Goal: Book appointment/travel/reservation

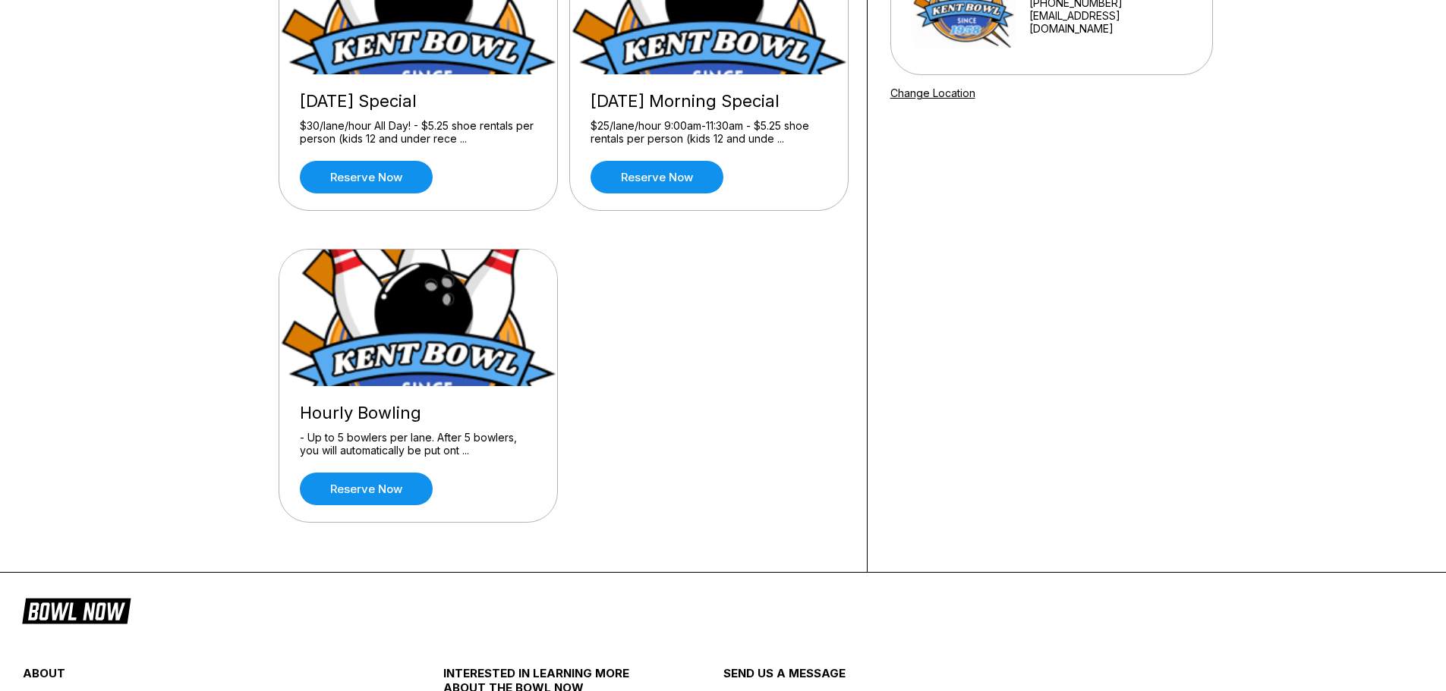
scroll to position [228, 0]
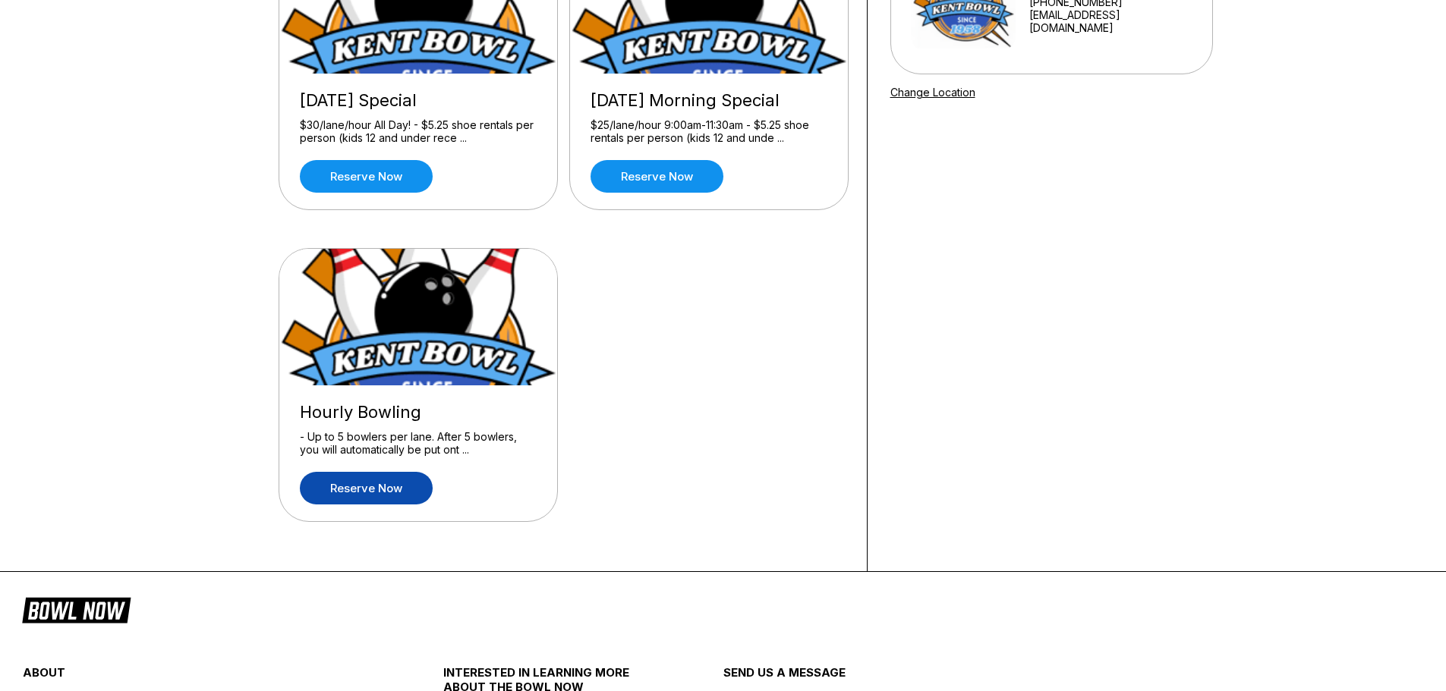
click at [390, 491] on link "Reserve now" at bounding box center [366, 488] width 133 height 33
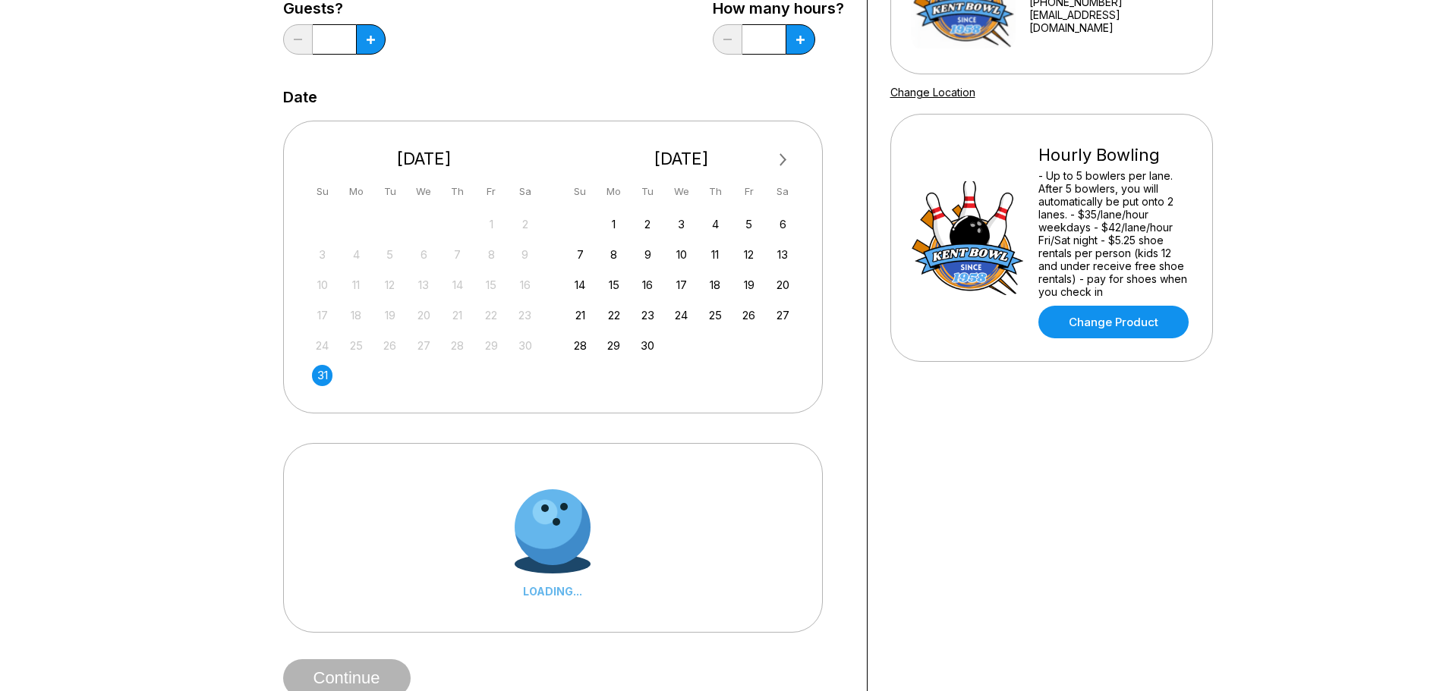
scroll to position [0, 0]
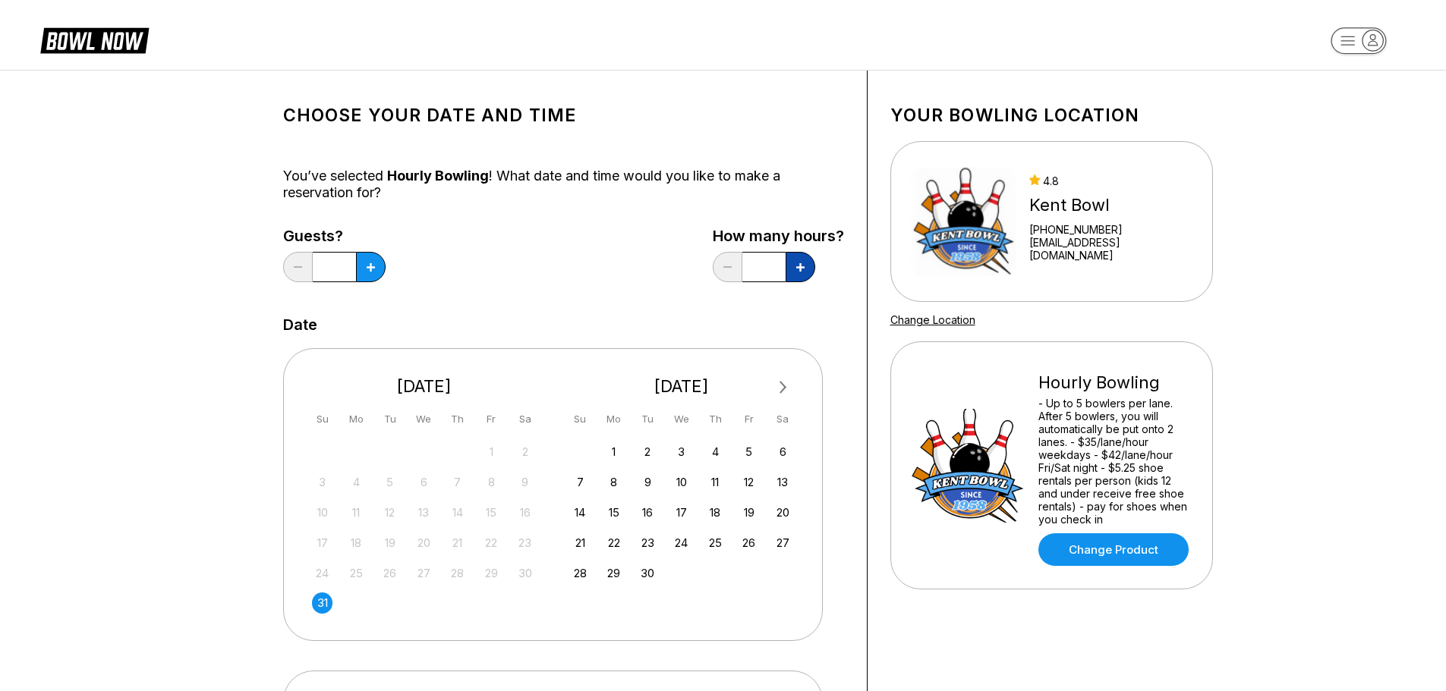
click at [803, 268] on icon at bounding box center [800, 267] width 8 height 8
click at [796, 267] on icon at bounding box center [800, 267] width 8 height 8
type input "*"
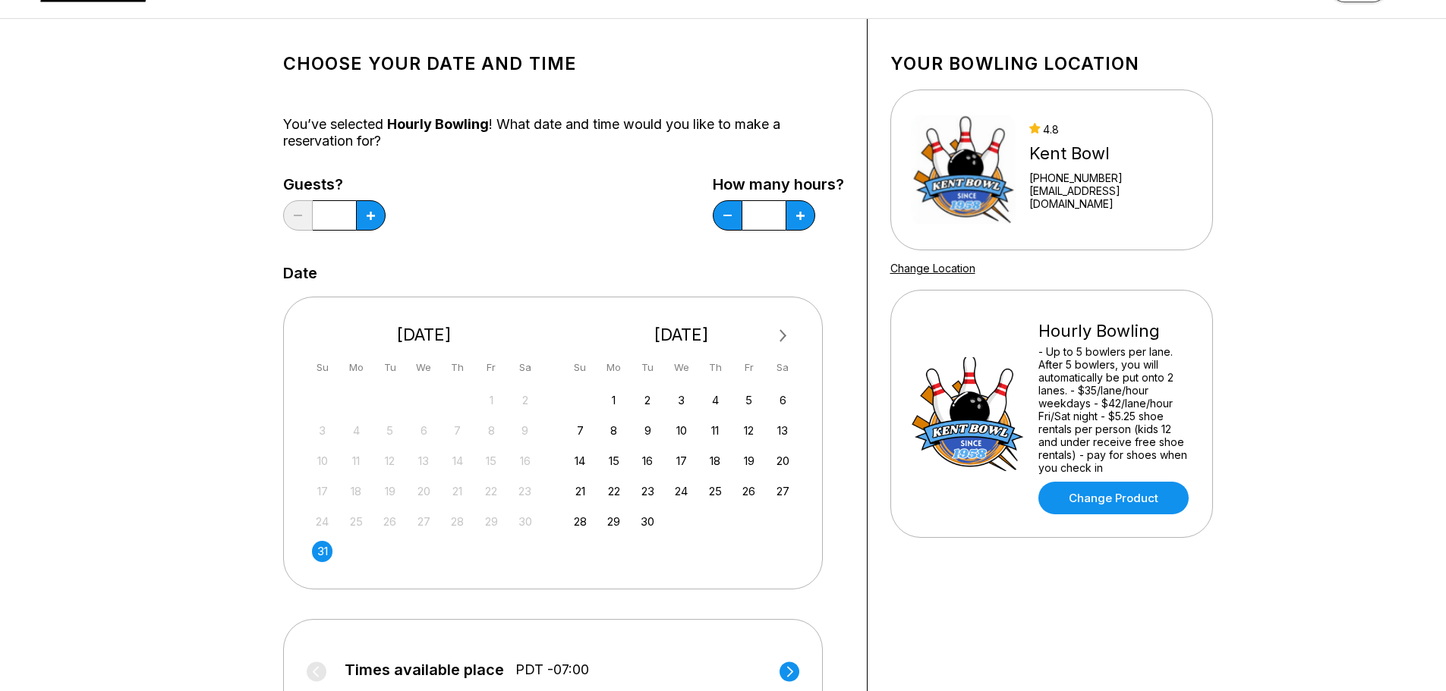
scroll to position [76, 0]
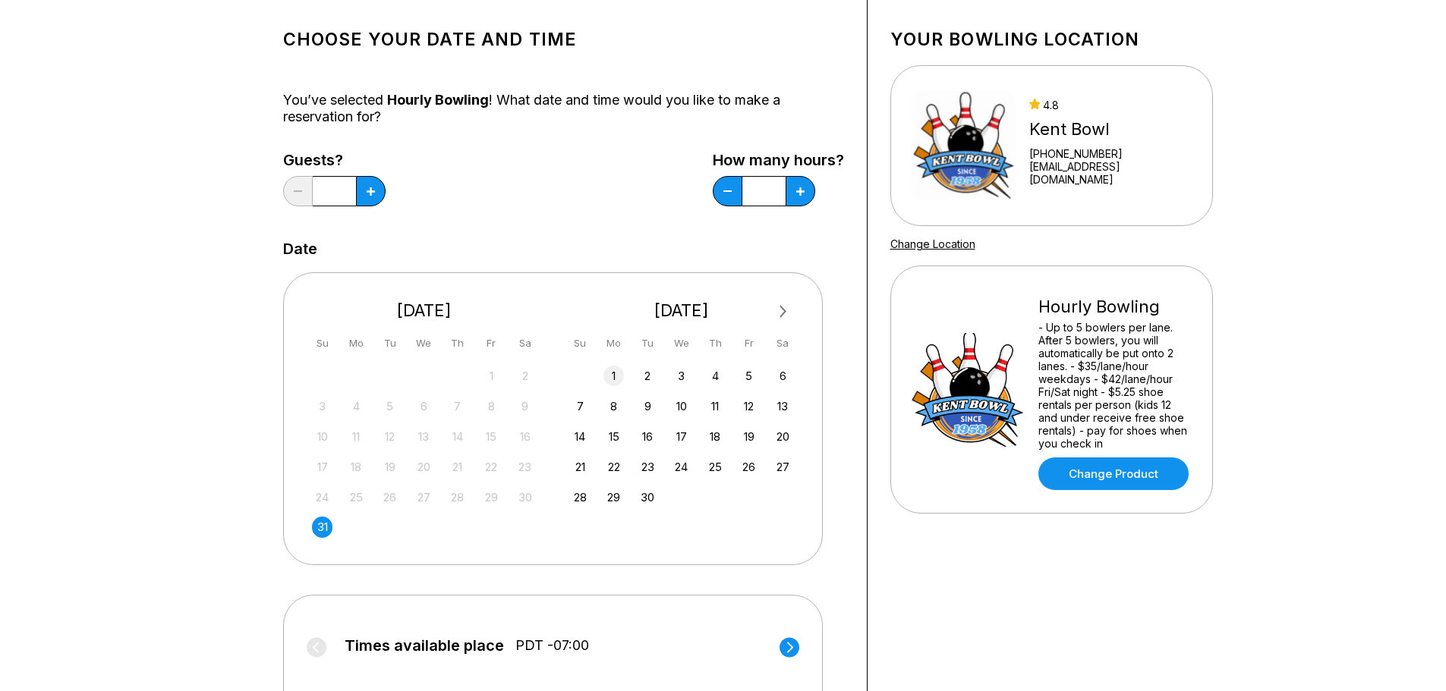
click at [610, 372] on div "1" at bounding box center [613, 376] width 20 height 20
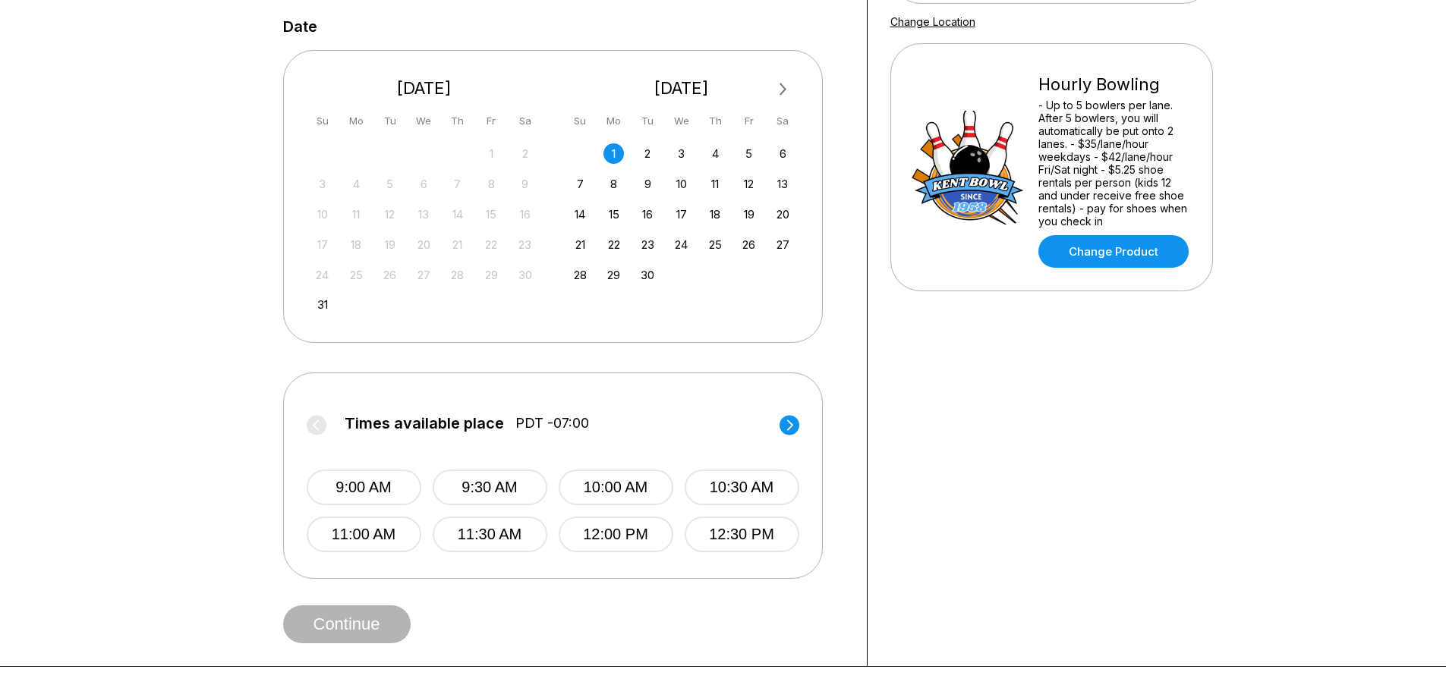
scroll to position [304, 0]
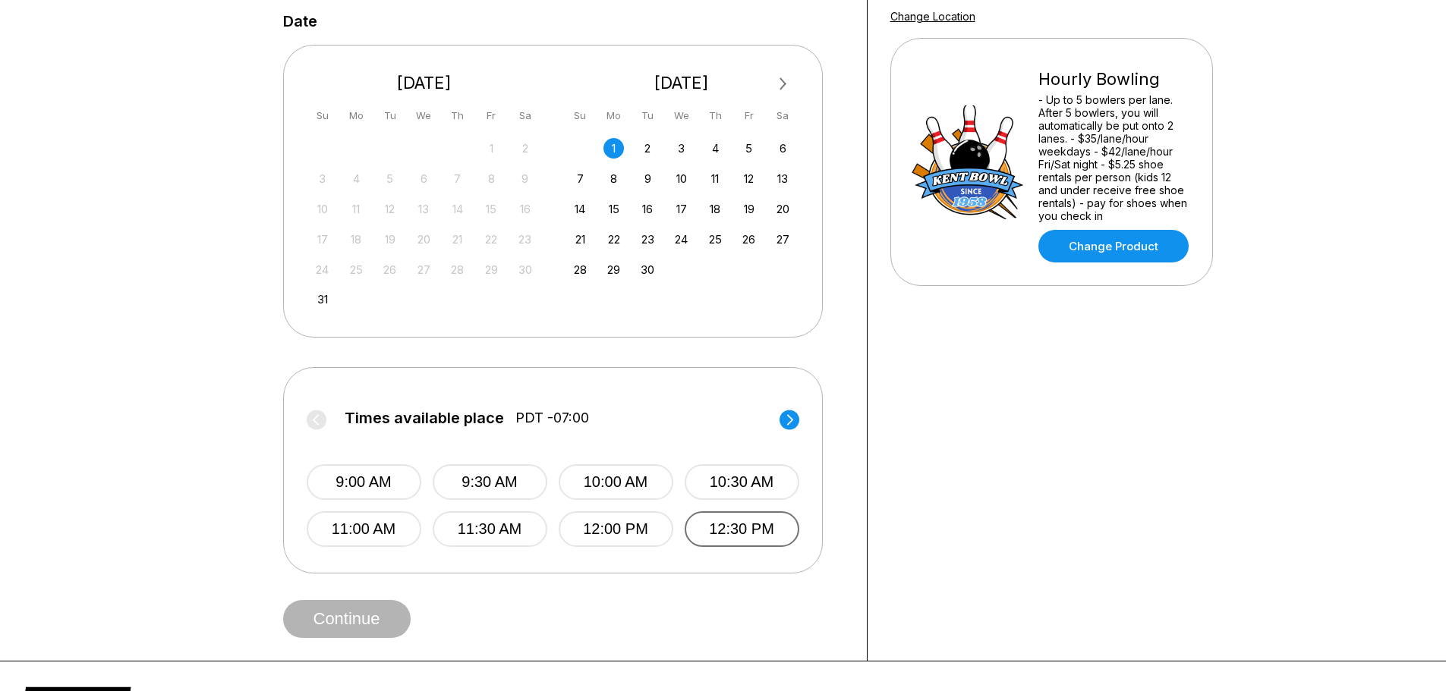
click at [751, 530] on button "12:30 PM" at bounding box center [742, 530] width 115 height 36
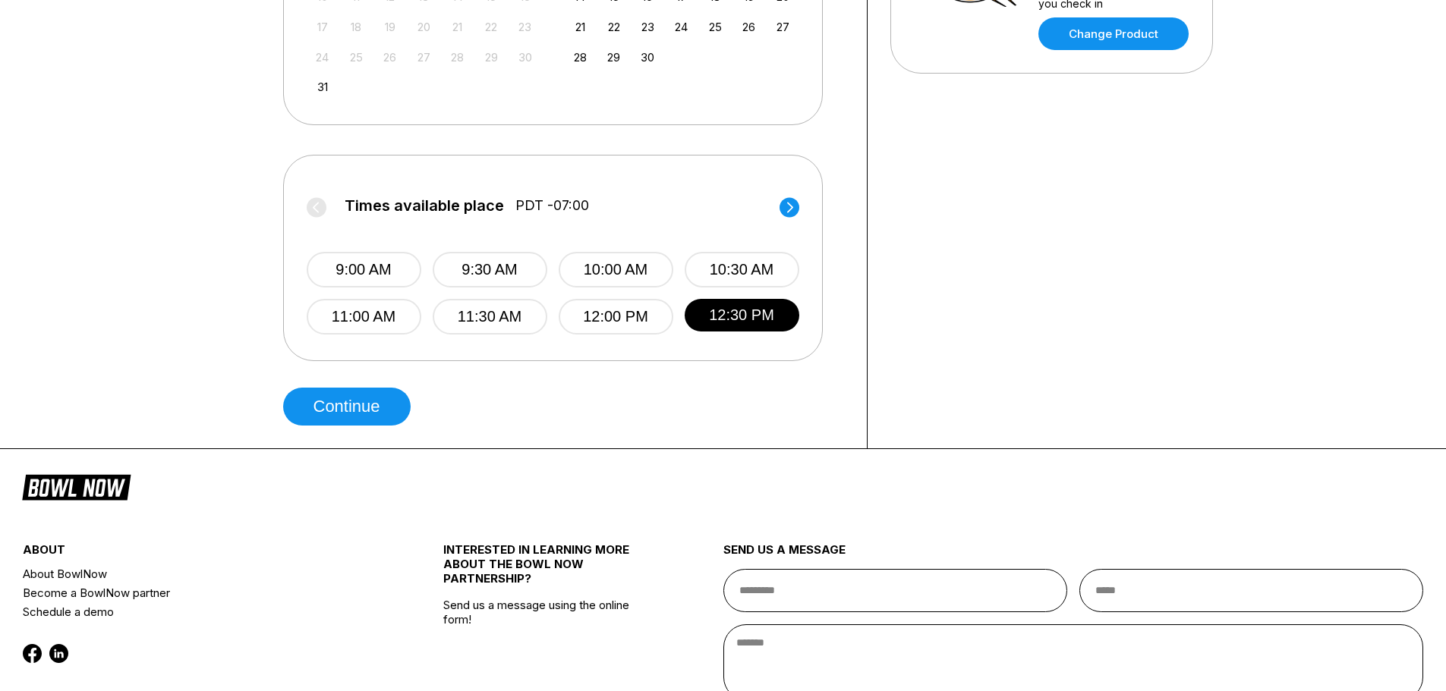
scroll to position [531, 0]
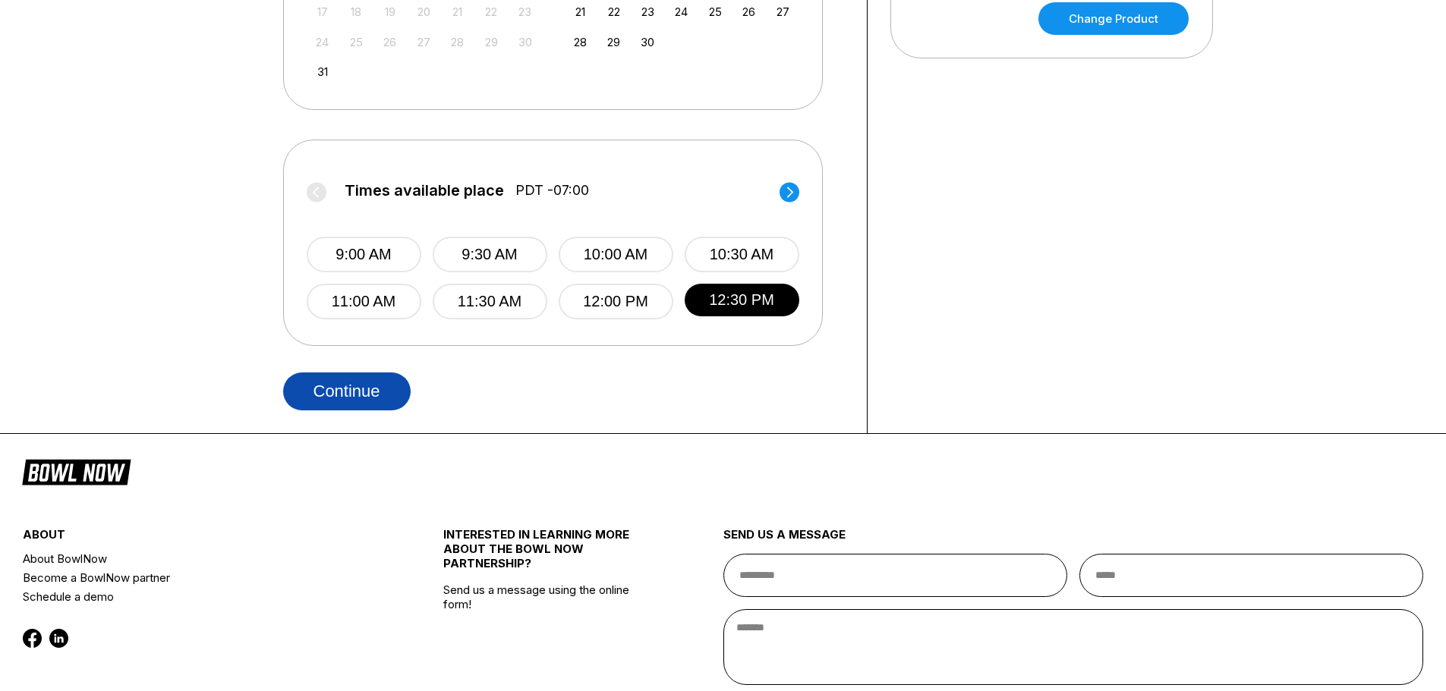
click at [318, 403] on button "Continue" at bounding box center [346, 392] width 127 height 38
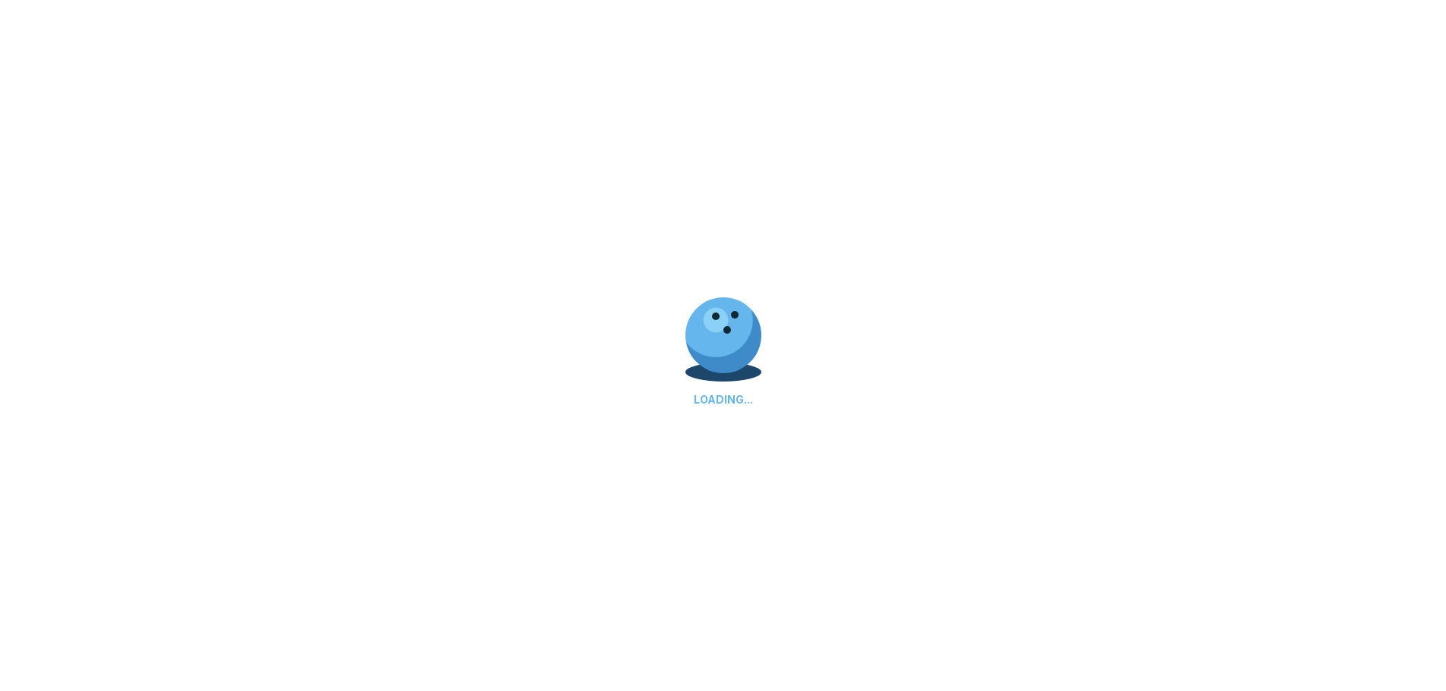
select select "**"
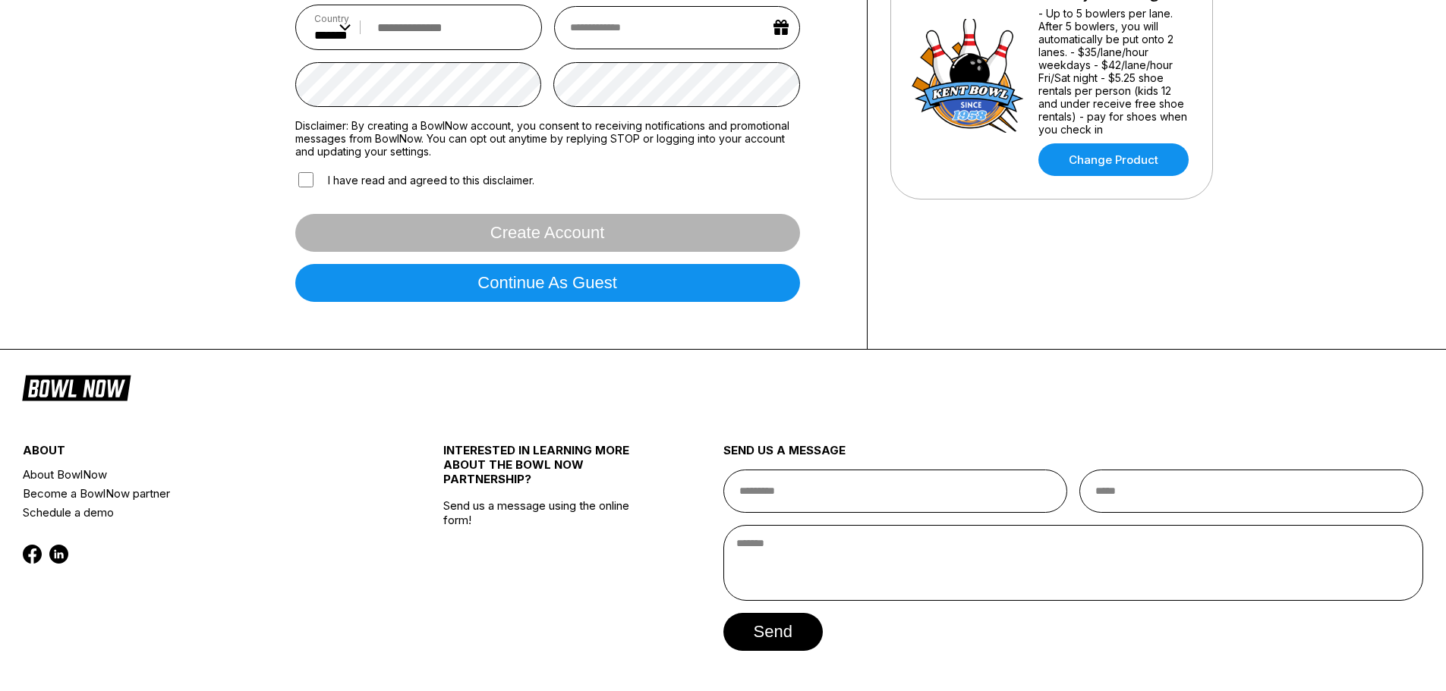
scroll to position [437, 0]
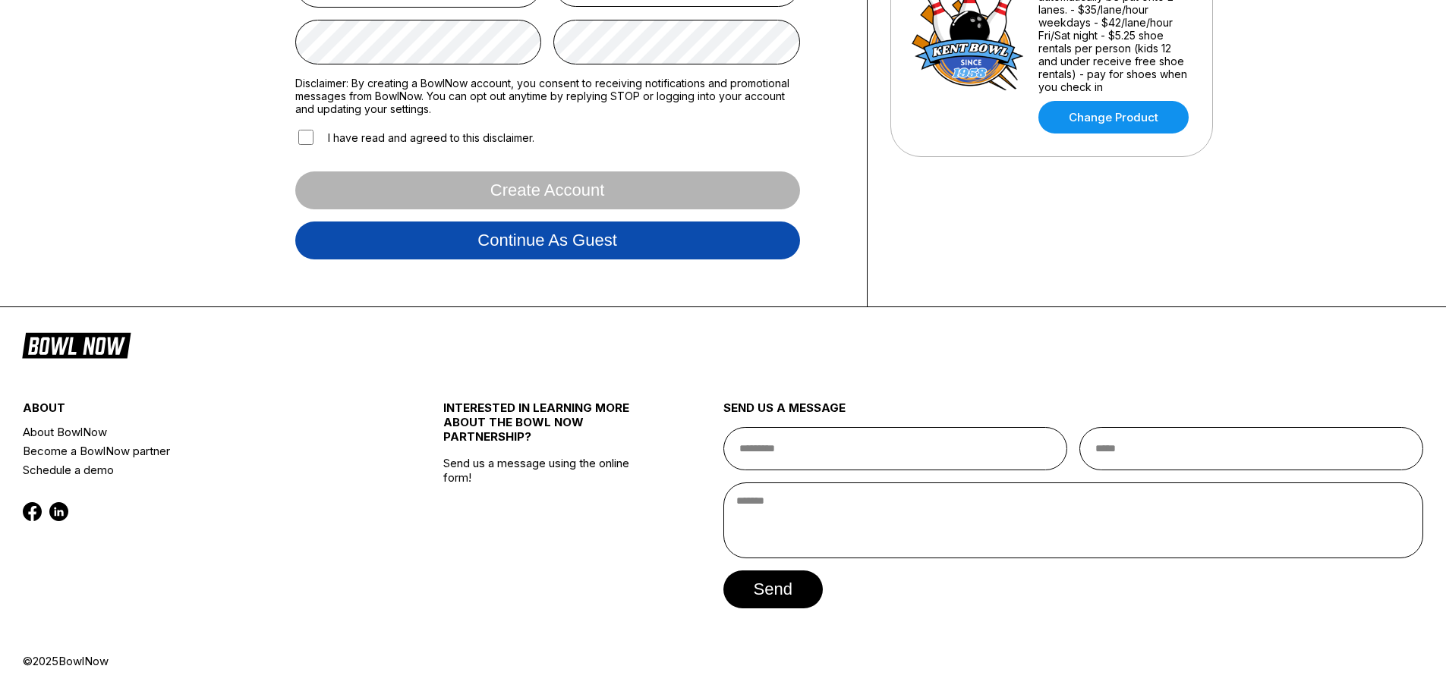
click at [717, 234] on button "Continue as guest" at bounding box center [547, 241] width 505 height 38
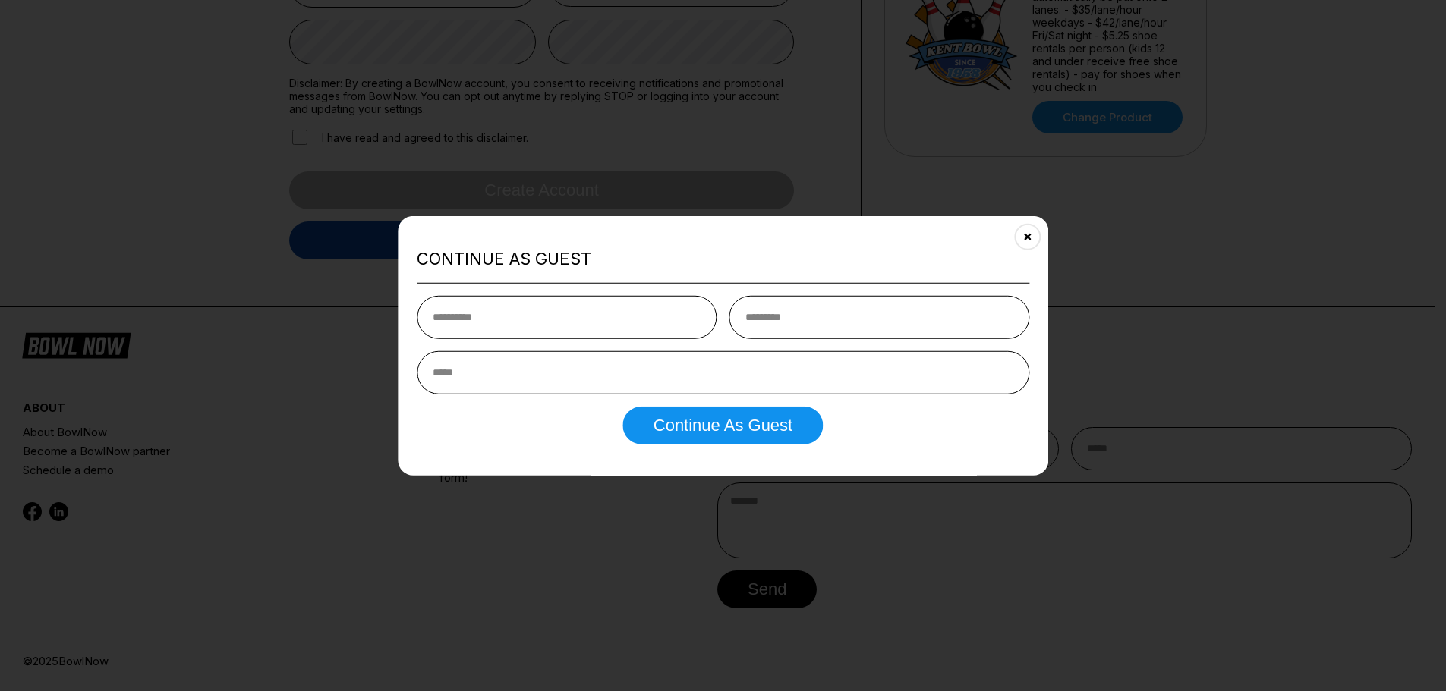
scroll to position [284, 0]
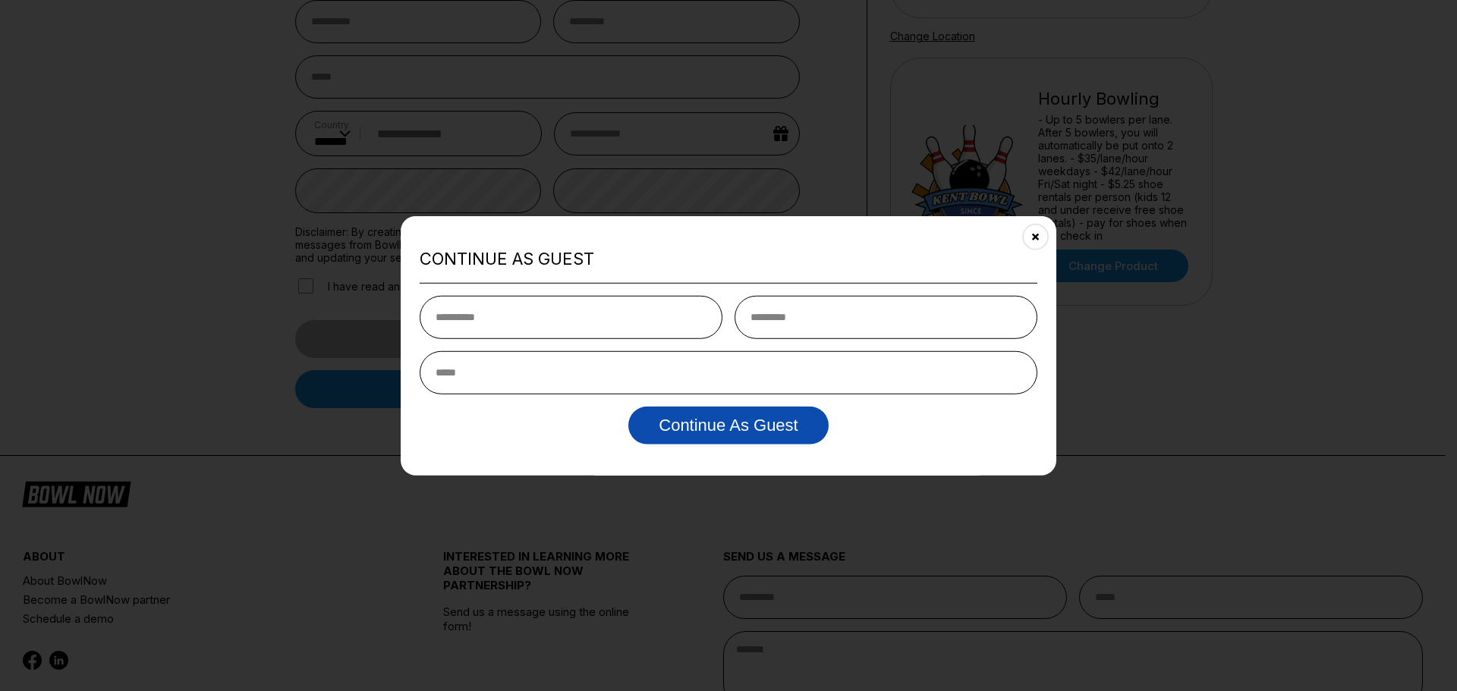
click at [785, 433] on button "Continue as Guest" at bounding box center [728, 426] width 200 height 38
click at [1029, 238] on button "Close" at bounding box center [1035, 236] width 37 height 37
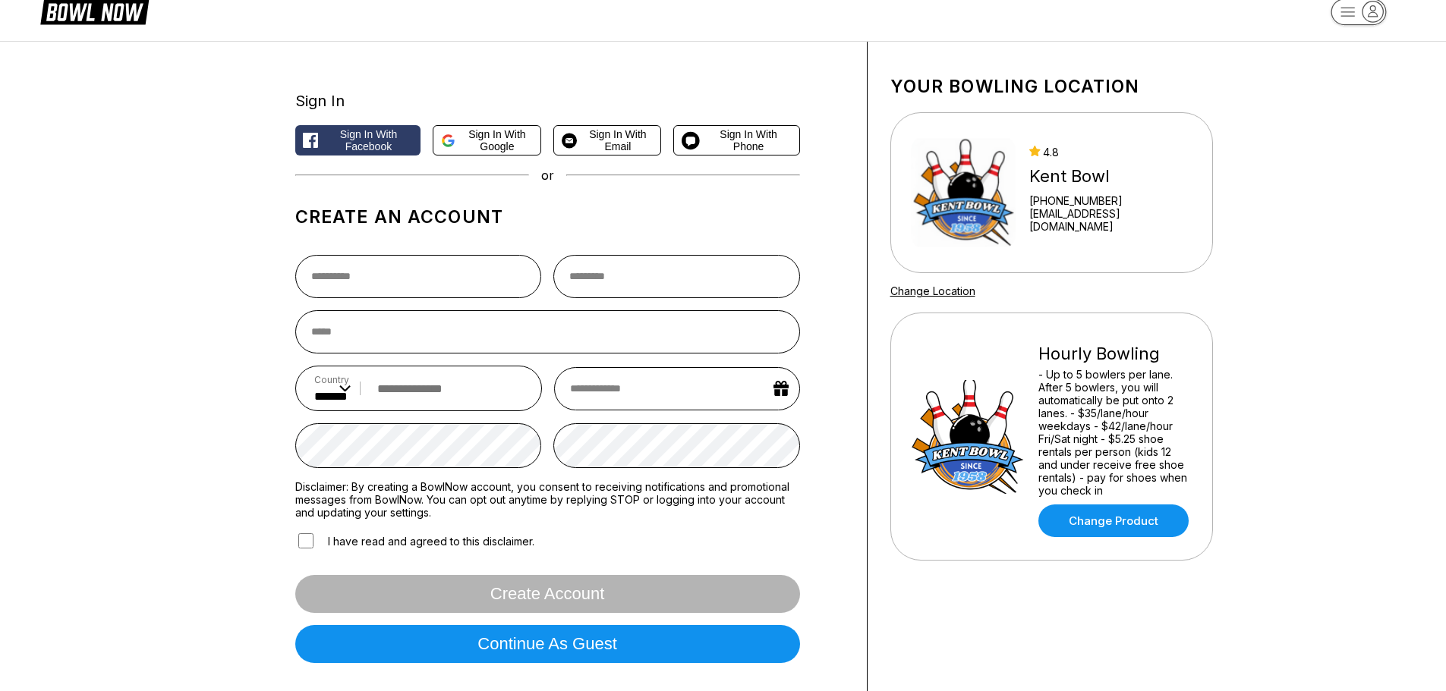
scroll to position [0, 0]
